Goal: Task Accomplishment & Management: Complete application form

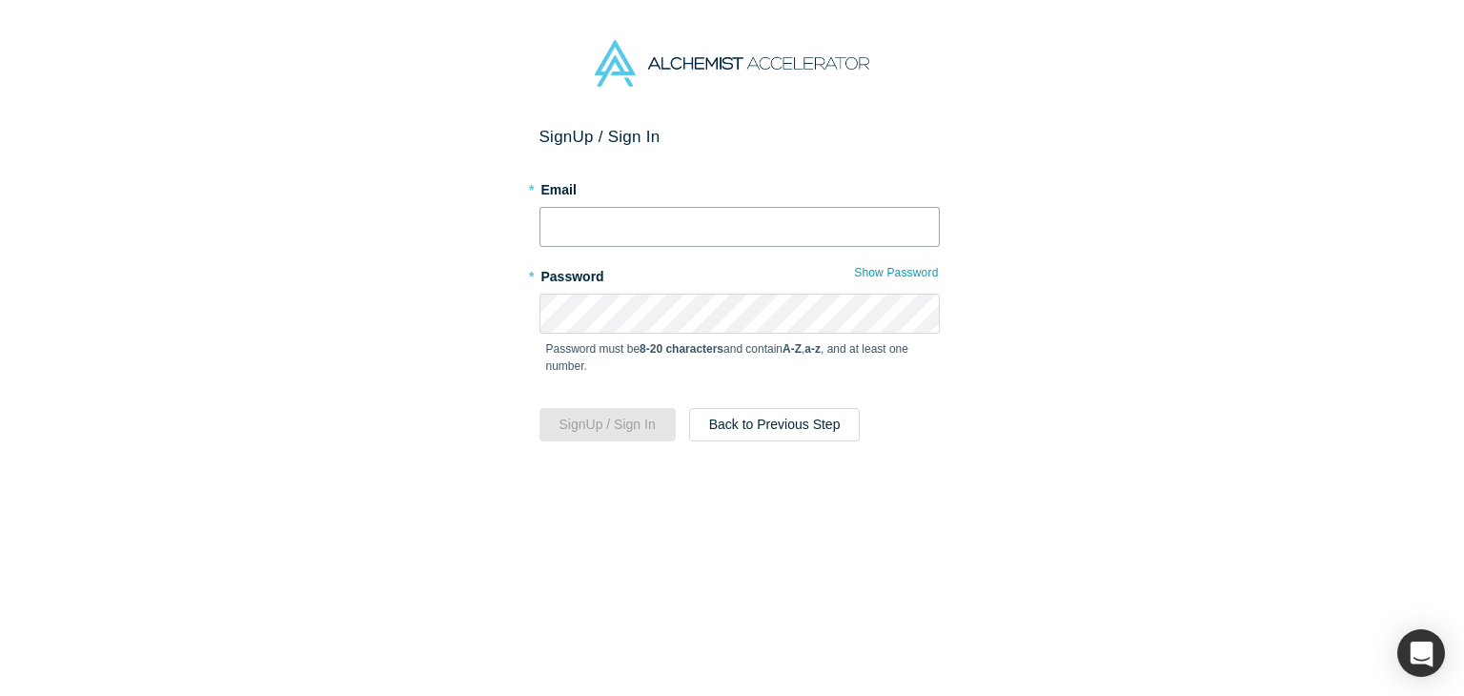
click at [662, 236] on input "text" at bounding box center [739, 227] width 400 height 40
paste input "[EMAIL_ADDRESS][DOMAIN_NAME]"
type input "[EMAIL_ADDRESS][DOMAIN_NAME]"
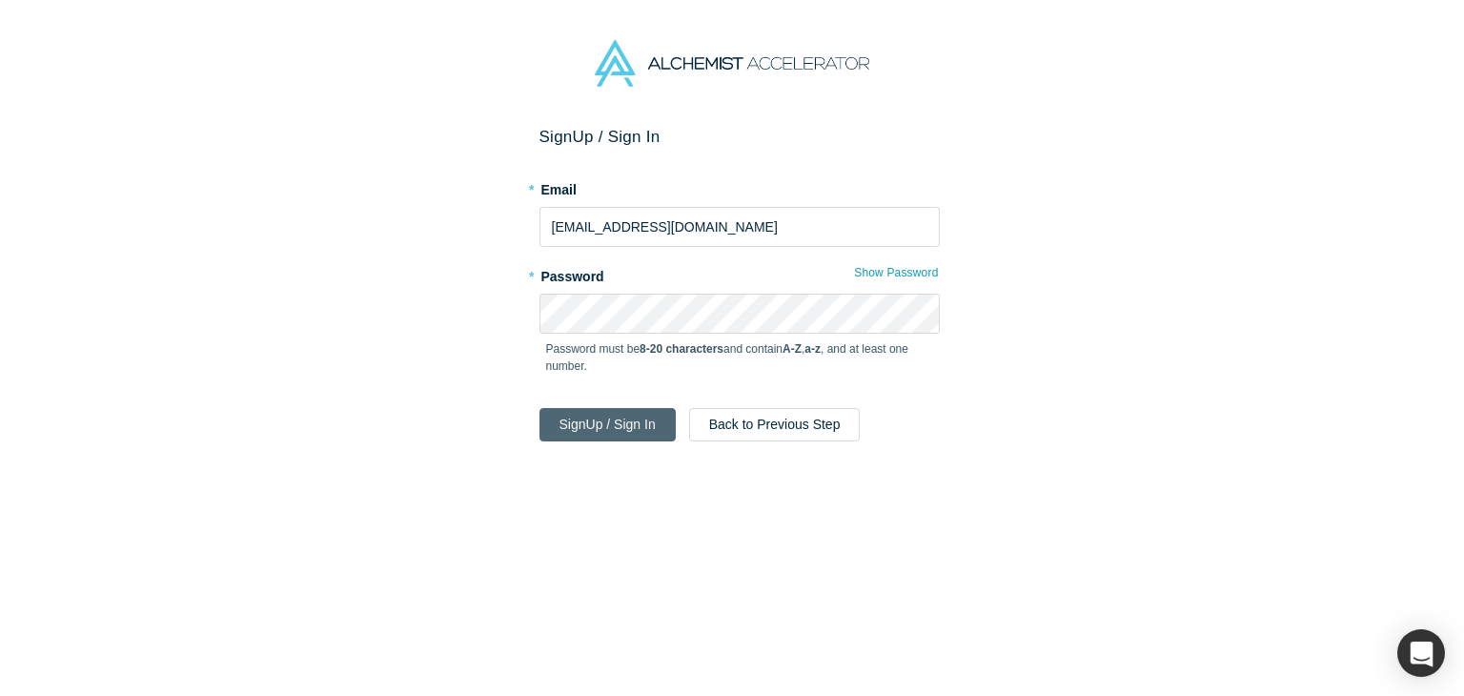
click at [629, 416] on button "Sign Up / Sign In" at bounding box center [607, 424] width 136 height 33
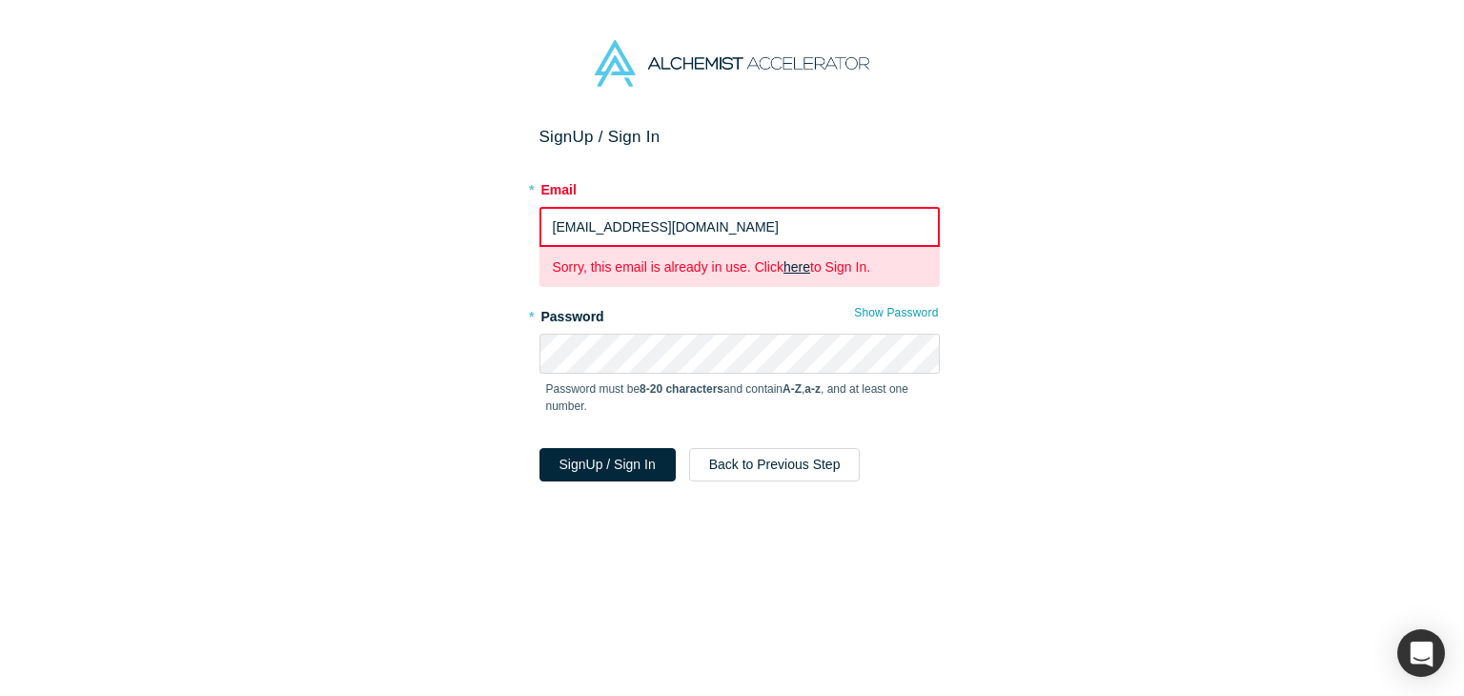
click at [783, 270] on link "here" at bounding box center [796, 266] width 27 height 15
